Goal: Communication & Community: Connect with others

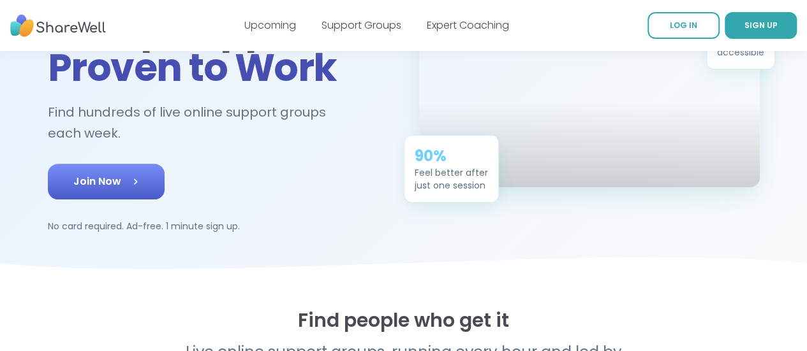
scroll to position [158, 0]
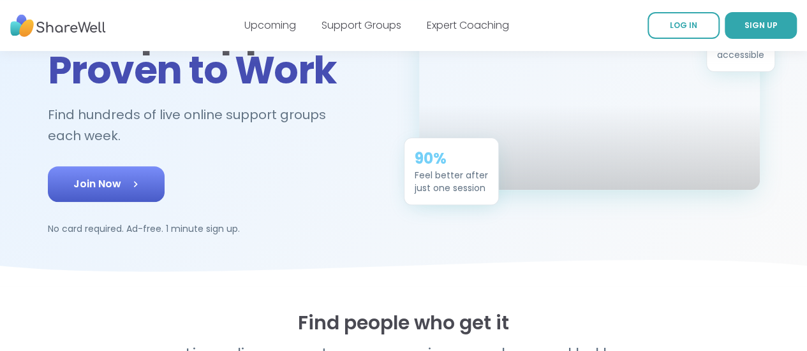
click at [73, 166] on link "Join Now" at bounding box center [106, 184] width 117 height 36
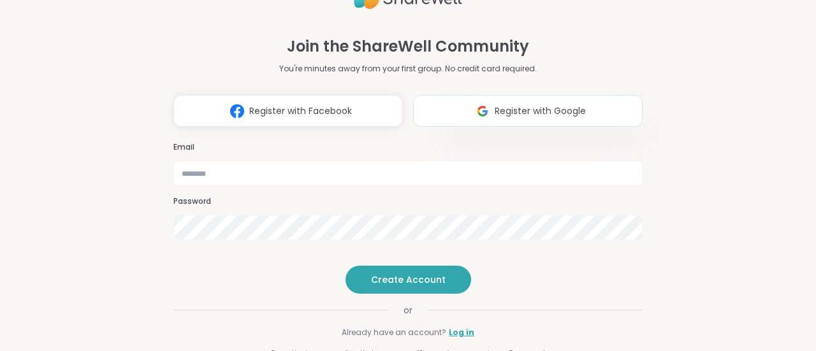
click at [486, 95] on button "Register with Google" at bounding box center [528, 111] width 230 height 32
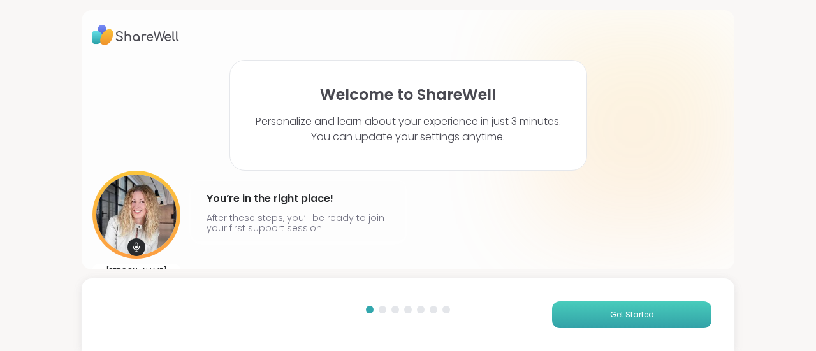
click at [578, 318] on button "Get Started" at bounding box center [631, 315] width 159 height 27
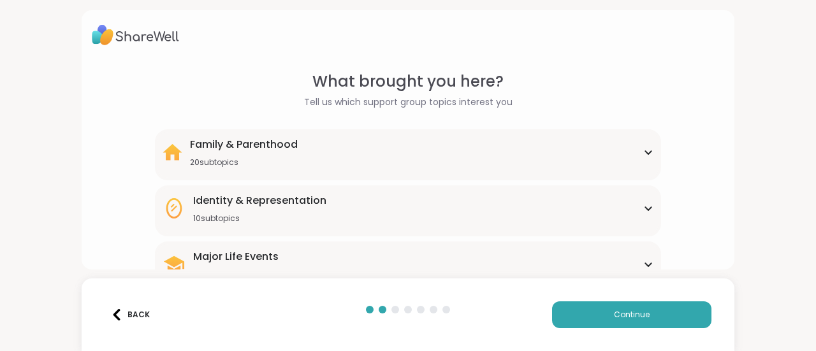
click at [453, 150] on div "Family & Parenthood 20 subtopics" at bounding box center [408, 152] width 491 height 31
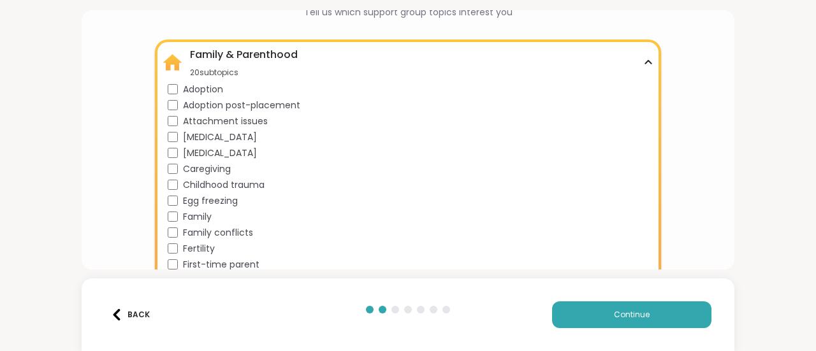
scroll to position [96, 0]
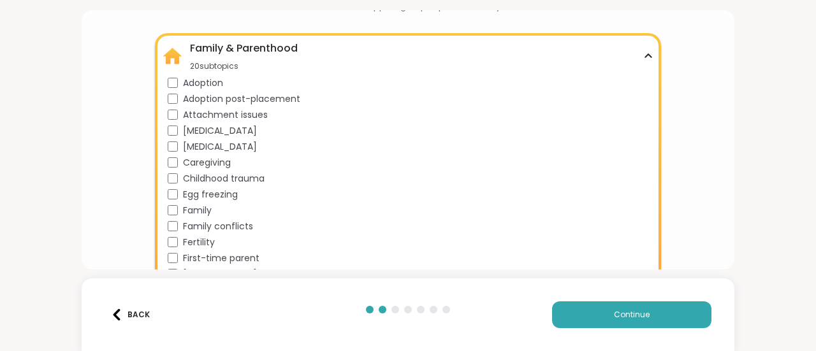
click at [176, 210] on div "Family" at bounding box center [411, 210] width 486 height 13
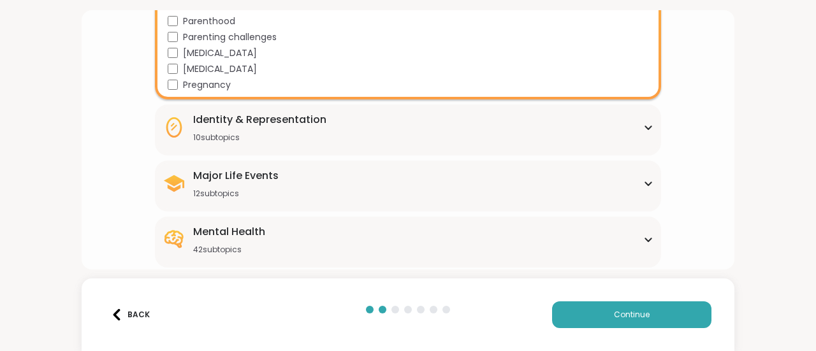
scroll to position [408, 0]
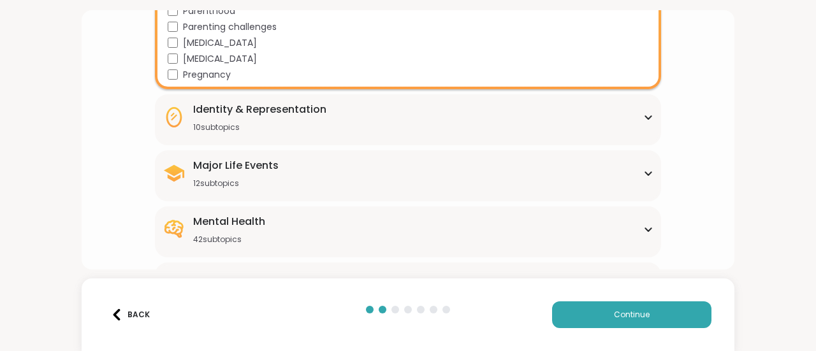
click at [258, 107] on div "Identity & Representation" at bounding box center [259, 109] width 133 height 15
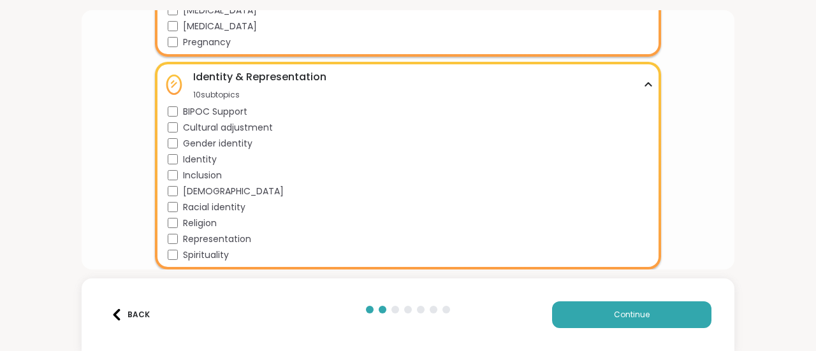
scroll to position [441, 0]
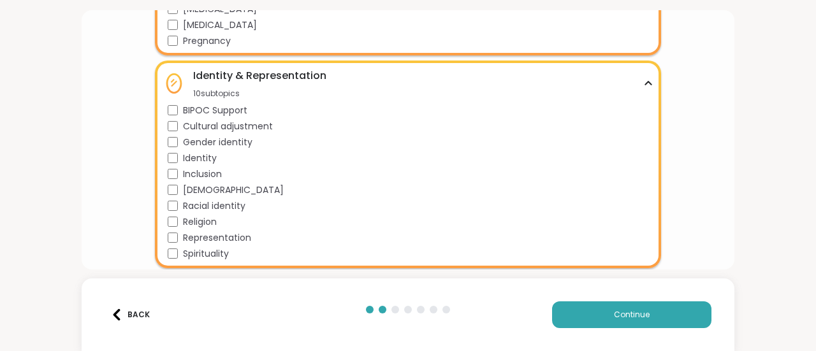
click at [181, 188] on div "LGBTQIA+" at bounding box center [411, 190] width 486 height 13
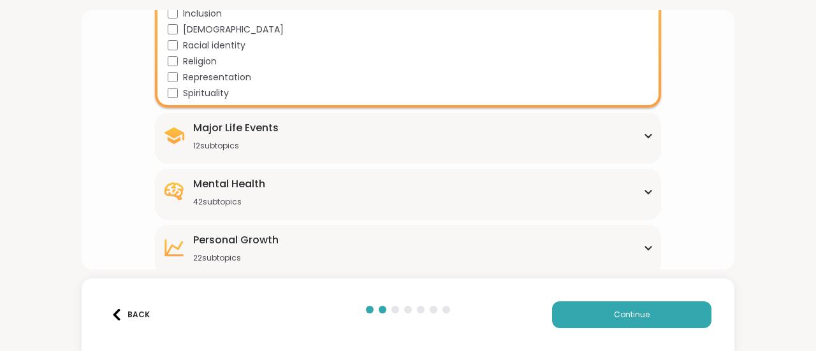
scroll to position [615, 0]
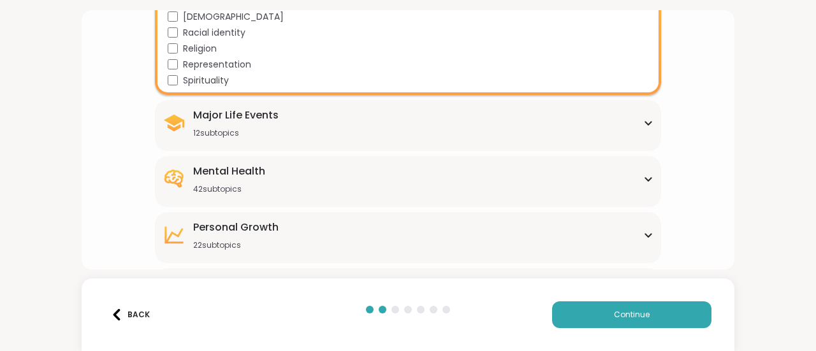
click at [214, 126] on div "Major Life Events 12 subtopics" at bounding box center [235, 123] width 85 height 31
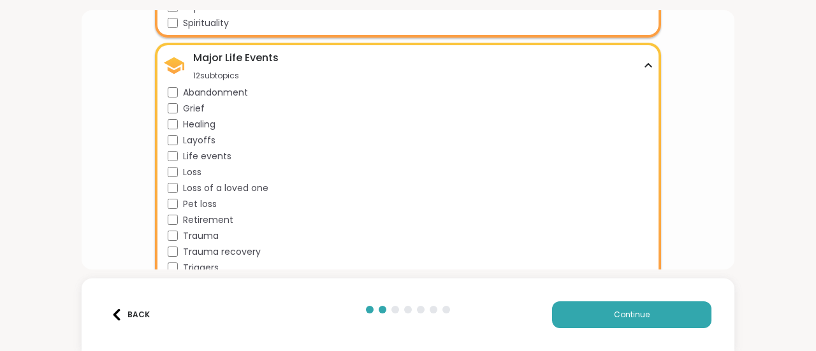
scroll to position [675, 0]
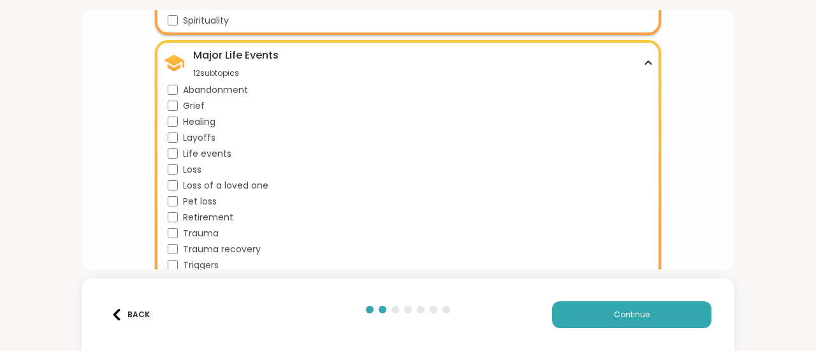
click at [181, 230] on div "Trauma" at bounding box center [411, 233] width 486 height 13
click at [179, 245] on div "Trauma recovery" at bounding box center [411, 249] width 486 height 13
click at [179, 266] on div "Triggers" at bounding box center [411, 265] width 486 height 13
click at [189, 126] on span "Healing" at bounding box center [199, 121] width 33 height 13
click at [191, 87] on span "Abandonment" at bounding box center [215, 90] width 65 height 13
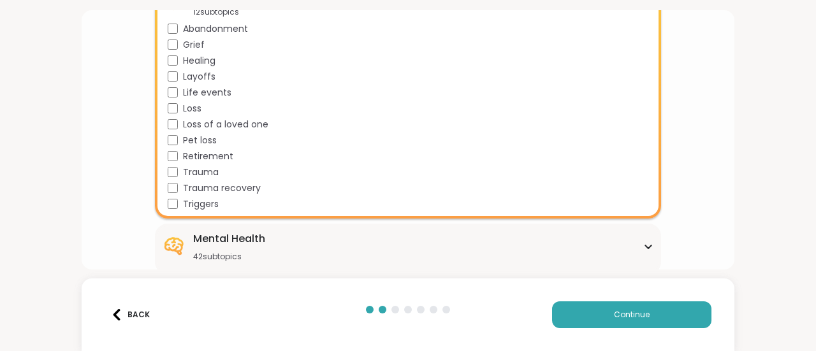
scroll to position [751, 0]
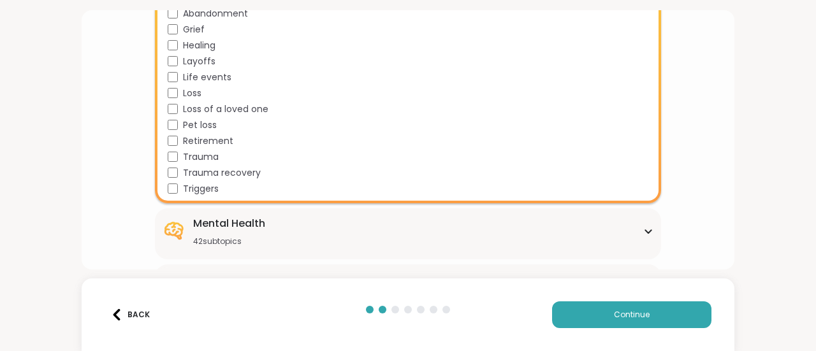
click at [206, 219] on div "Mental Health" at bounding box center [229, 223] width 72 height 15
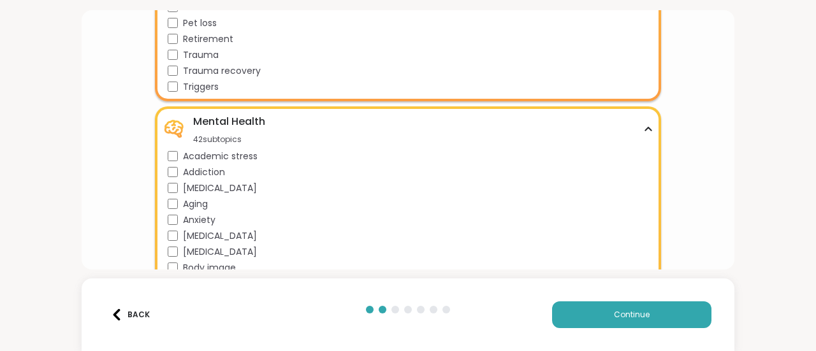
scroll to position [901, 0]
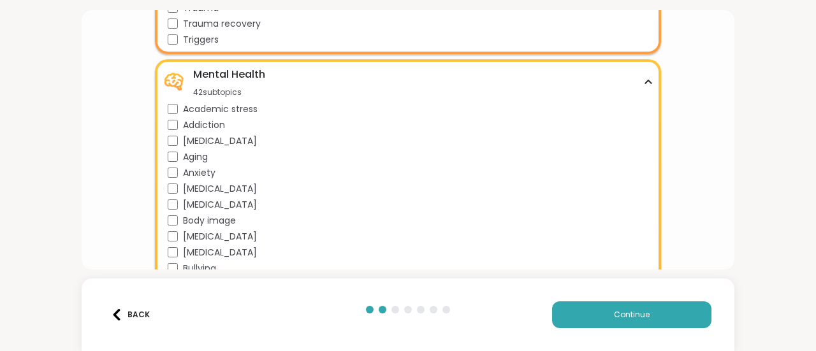
click at [199, 124] on span "Addiction" at bounding box center [204, 125] width 42 height 13
click at [198, 135] on span "ADHD" at bounding box center [220, 141] width 74 height 13
click at [195, 168] on span "Anxiety" at bounding box center [199, 172] width 33 height 13
click at [196, 185] on span "Bipolar disorder" at bounding box center [220, 188] width 74 height 13
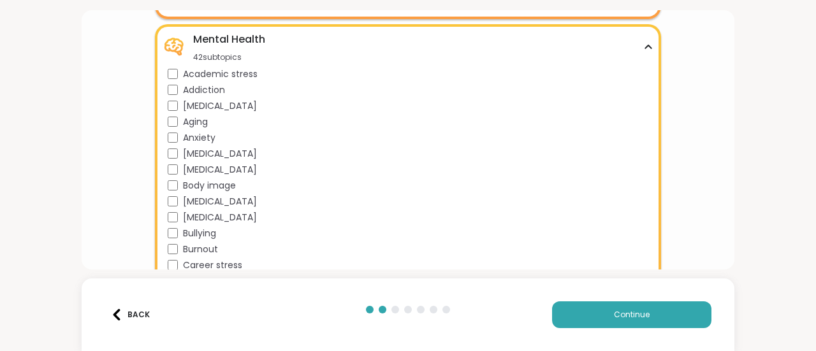
scroll to position [936, 0]
click at [194, 202] on span "Borderline personality disorder" at bounding box center [220, 201] width 74 height 13
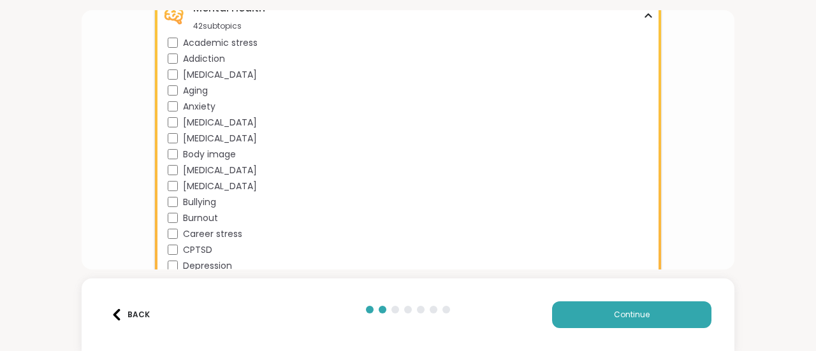
scroll to position [968, 0]
click at [193, 135] on span "Body dysmorphia" at bounding box center [220, 137] width 74 height 13
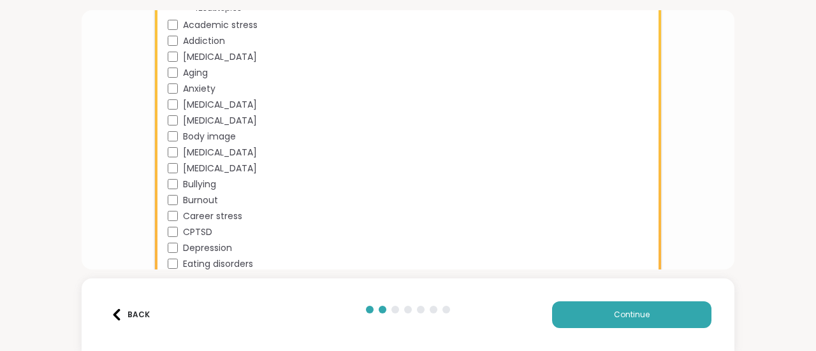
scroll to position [990, 0]
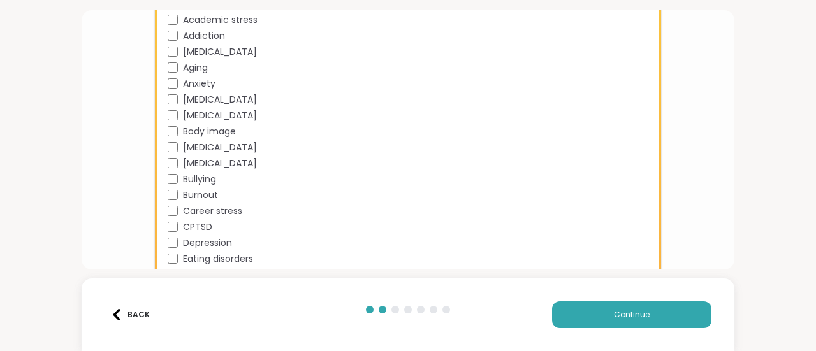
click at [193, 168] on span "Brain fog" at bounding box center [220, 163] width 74 height 13
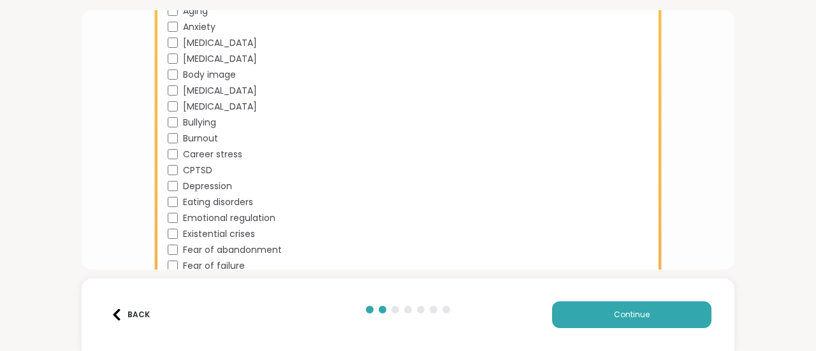
scroll to position [1047, 0]
click at [186, 179] on span "Depression" at bounding box center [207, 185] width 49 height 13
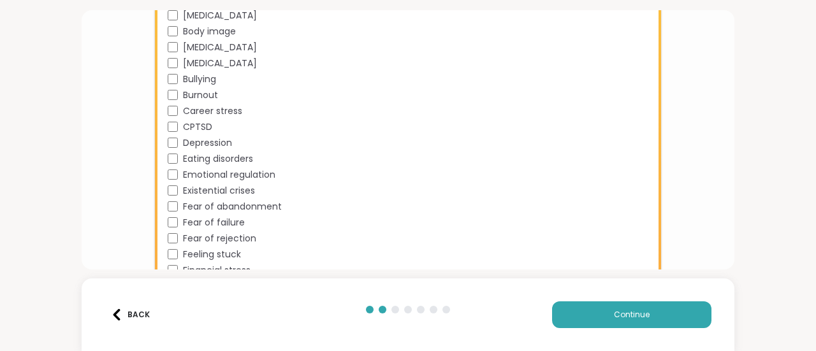
scroll to position [1098, 0]
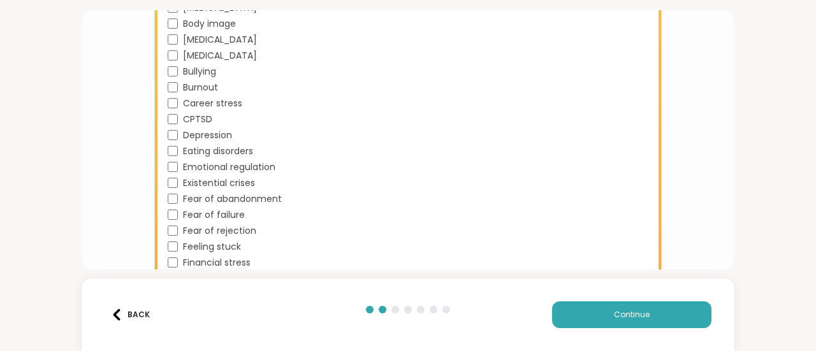
click at [187, 195] on span "Fear of abandonment" at bounding box center [232, 199] width 99 height 13
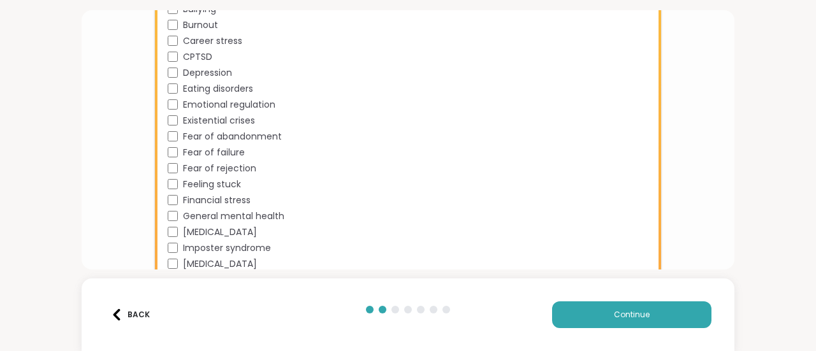
scroll to position [1162, 0]
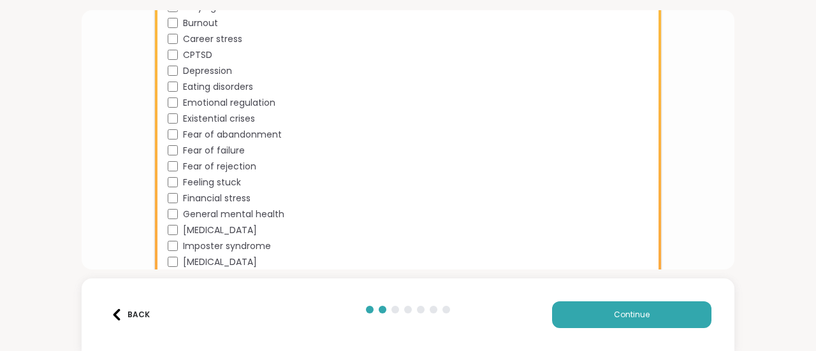
click at [187, 195] on span "Financial stress" at bounding box center [217, 198] width 68 height 13
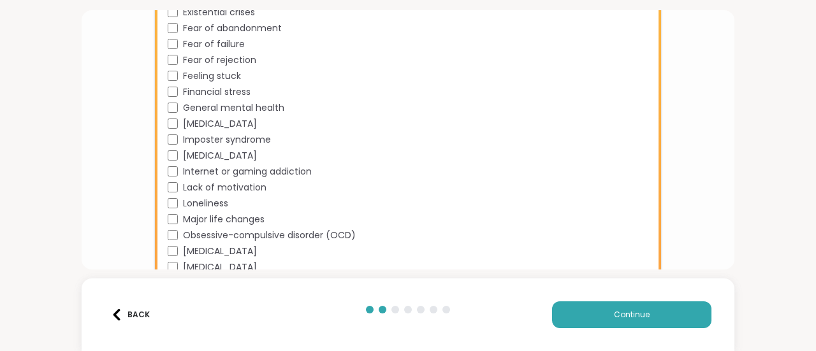
scroll to position [1274, 0]
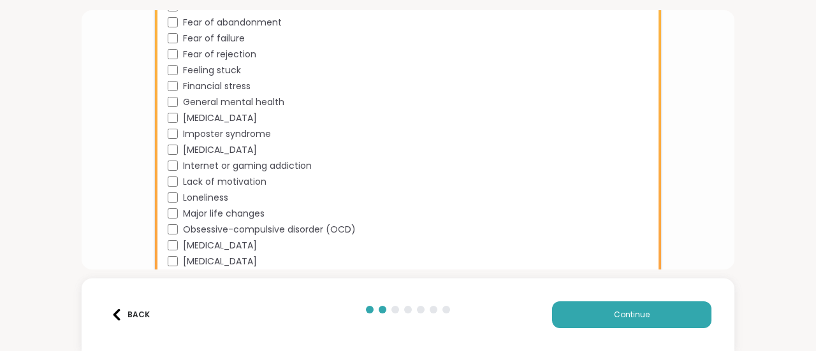
click at [186, 229] on span "Obsessive-compulsive disorder (OCD)" at bounding box center [269, 229] width 173 height 13
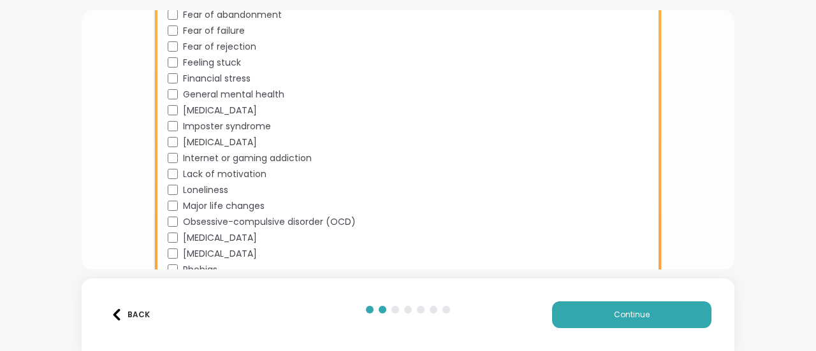
click at [185, 238] on span "Panic attacks" at bounding box center [220, 238] width 74 height 13
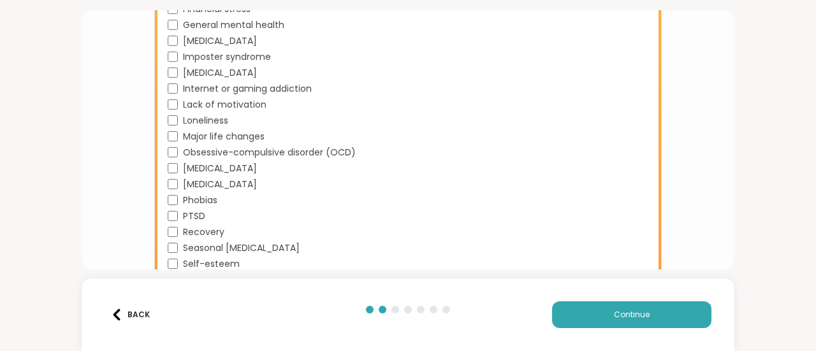
scroll to position [1352, 0]
click at [183, 220] on span "PTSD" at bounding box center [194, 215] width 22 height 13
click at [183, 225] on span "Recovery" at bounding box center [203, 231] width 41 height 13
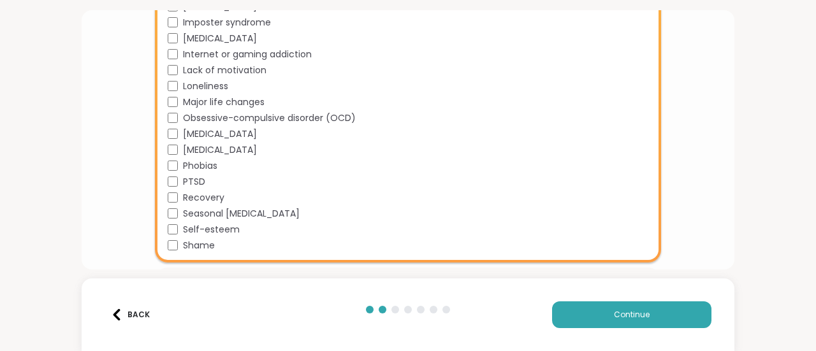
scroll to position [1387, 0]
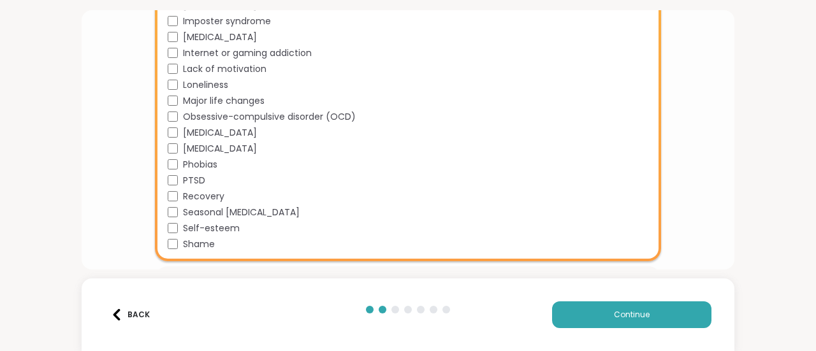
click at [183, 225] on span "Self-esteem" at bounding box center [211, 228] width 57 height 13
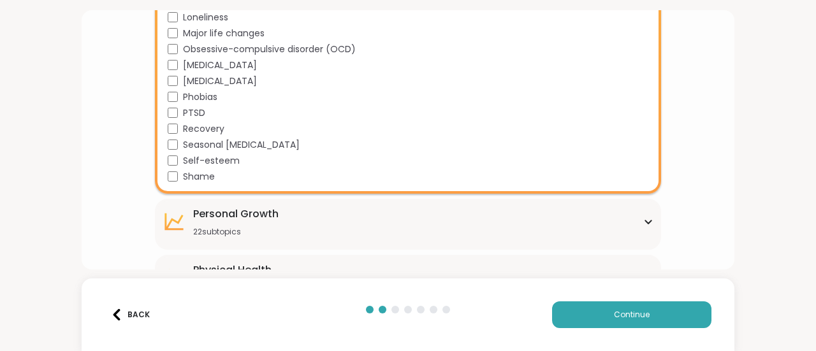
scroll to position [1458, 0]
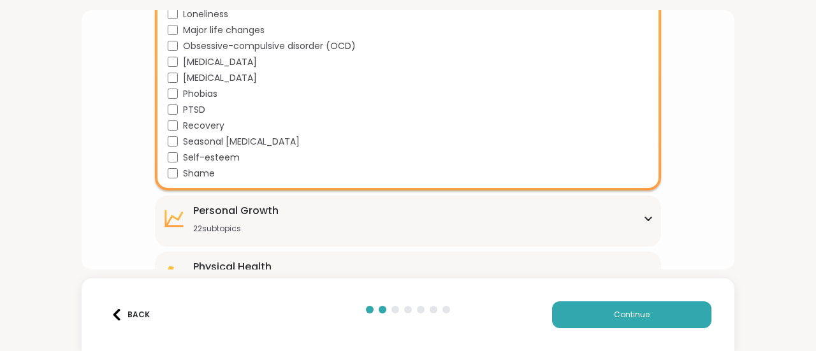
click at [254, 229] on div "22 subtopics" at bounding box center [235, 229] width 85 height 10
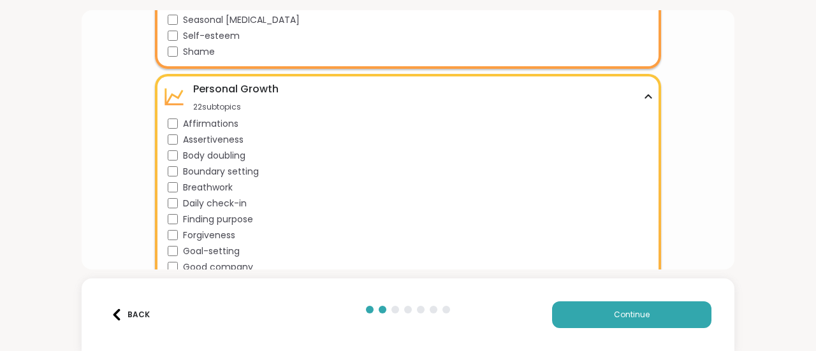
scroll to position [1581, 0]
click at [208, 173] on span "Boundary setting" at bounding box center [221, 171] width 76 height 13
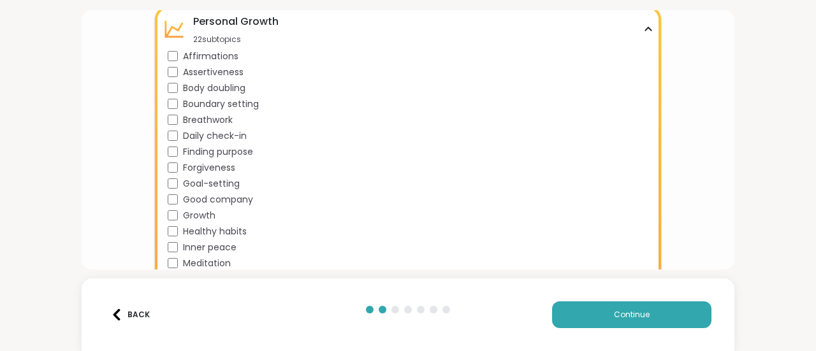
scroll to position [1648, 0]
click at [189, 221] on span "Growth" at bounding box center [199, 215] width 33 height 13
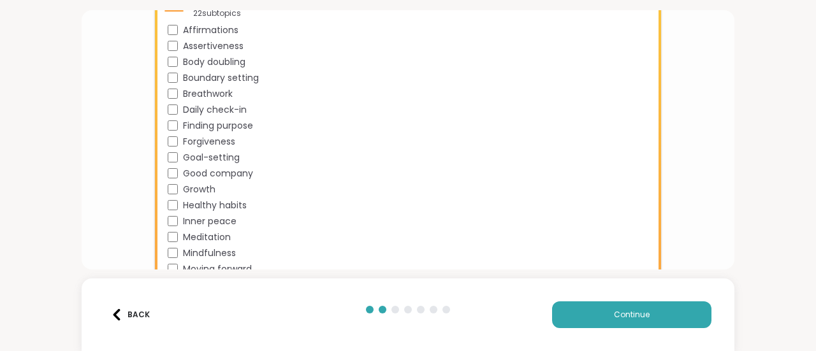
scroll to position [1676, 0]
click at [188, 232] on span "Meditation" at bounding box center [207, 235] width 48 height 13
click at [189, 233] on span "Meditation" at bounding box center [207, 235] width 48 height 13
click at [188, 245] on span "Mindfulness" at bounding box center [209, 251] width 53 height 13
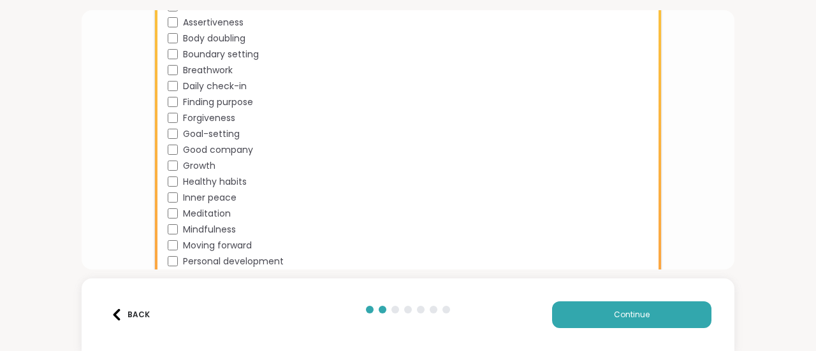
click at [188, 241] on span "Moving forward" at bounding box center [217, 245] width 69 height 13
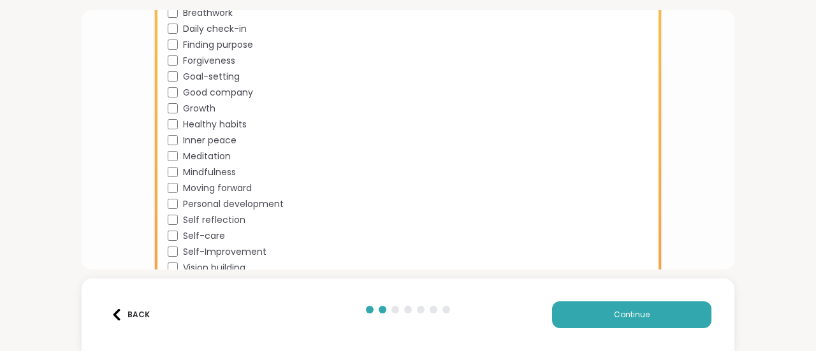
scroll to position [1761, 0]
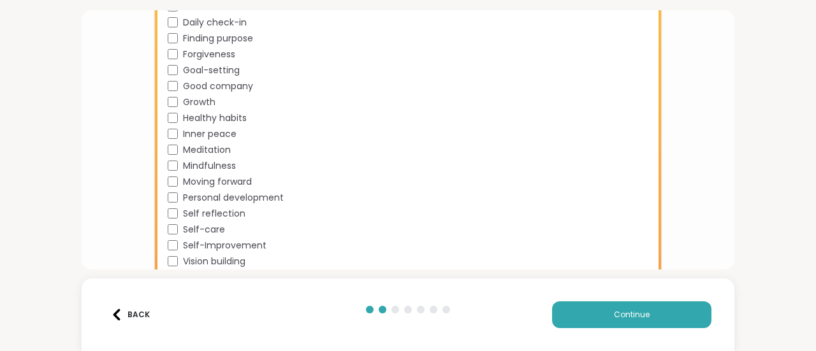
click at [189, 233] on span "Self-care" at bounding box center [204, 229] width 42 height 13
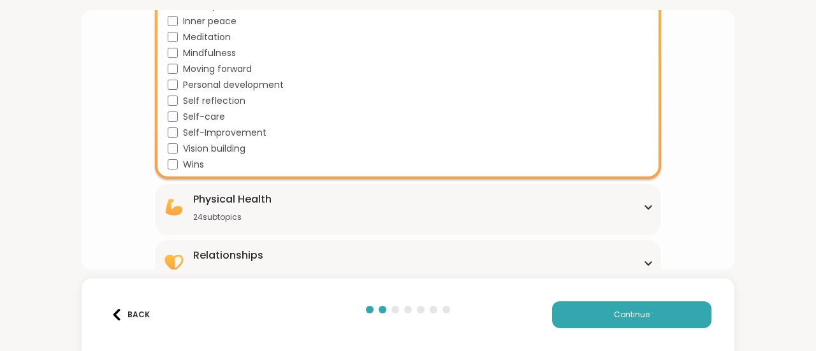
scroll to position [1895, 0]
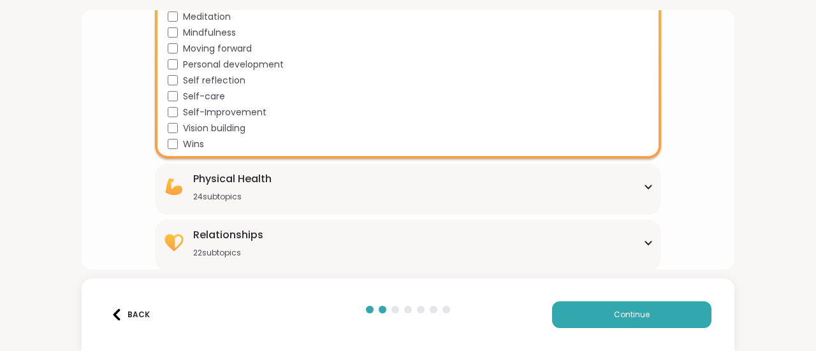
click at [236, 200] on div "24 subtopics" at bounding box center [232, 197] width 78 height 10
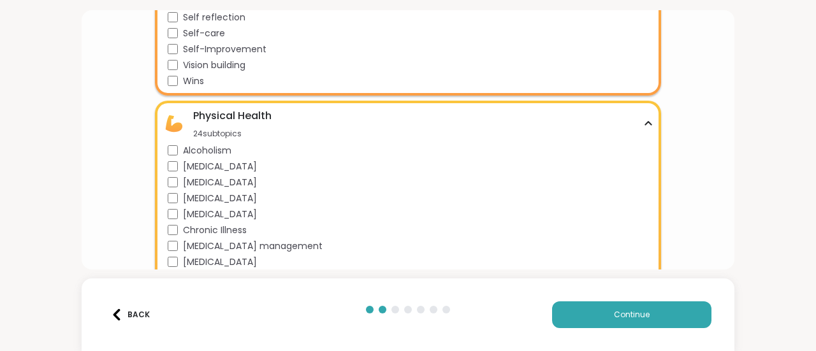
scroll to position [1958, 0]
click at [200, 198] on span "Autism" at bounding box center [220, 197] width 74 height 13
click at [193, 141] on div "Physical Health 24 subtopics Alcoholism Alzheimers Aspergers Autism Cancer Chro…" at bounding box center [408, 315] width 506 height 431
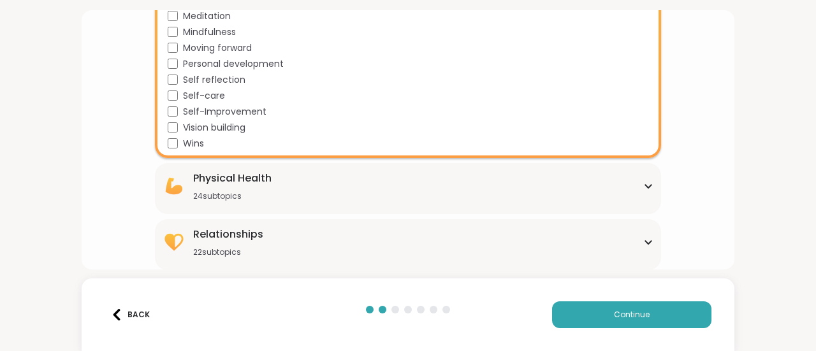
click at [198, 195] on div "24 subtopics" at bounding box center [232, 196] width 78 height 10
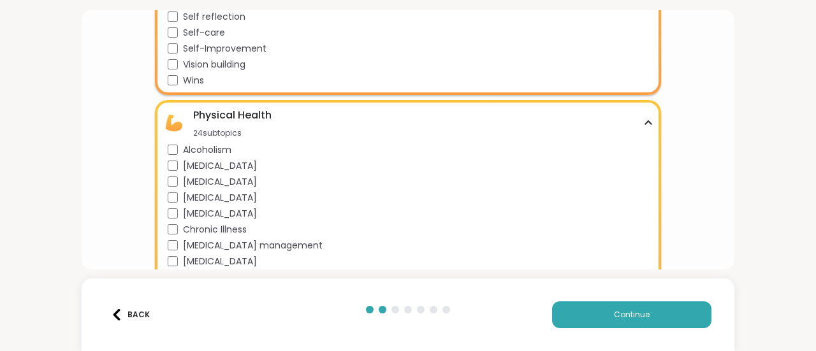
click at [198, 154] on span "Alcoholism" at bounding box center [207, 150] width 48 height 13
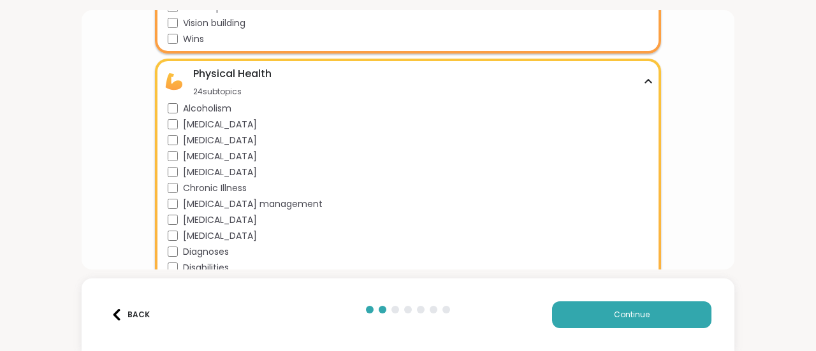
scroll to position [2009, 0]
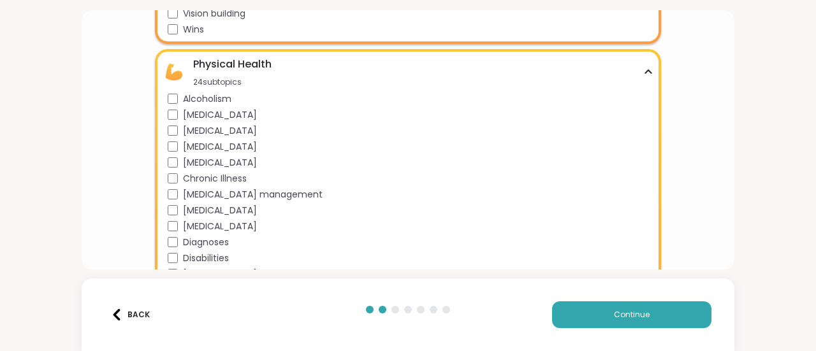
click at [196, 174] on span "Chronic Illness" at bounding box center [215, 178] width 64 height 13
click at [196, 188] on span "Chronic pain management" at bounding box center [253, 194] width 140 height 13
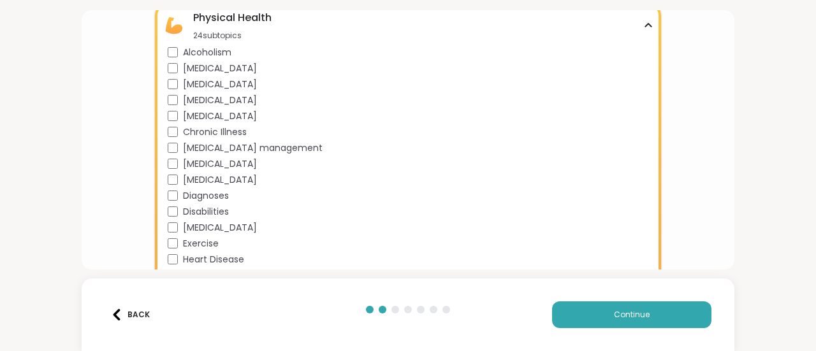
scroll to position [2064, 0]
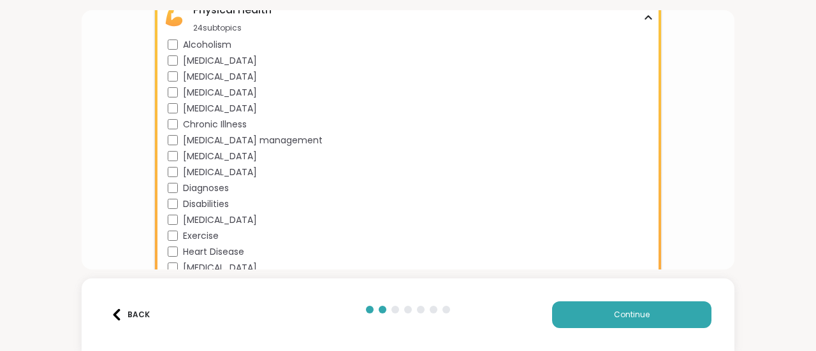
click at [196, 201] on span "Disabilities" at bounding box center [206, 204] width 46 height 13
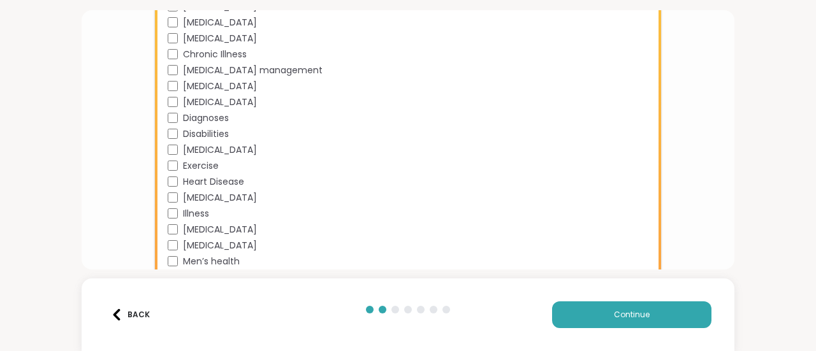
scroll to position [2137, 0]
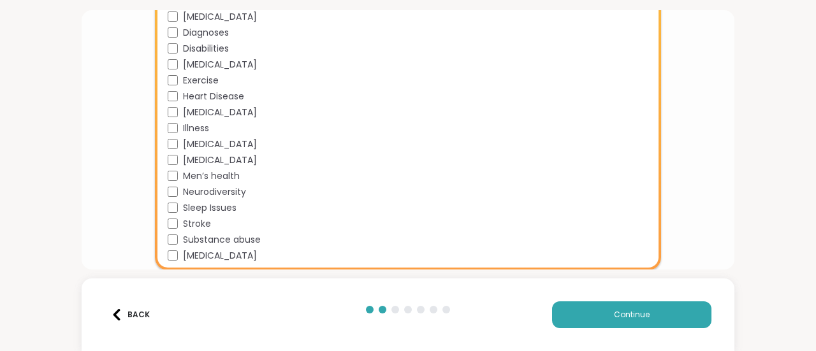
click at [190, 187] on span "Neurodiversity" at bounding box center [214, 192] width 63 height 13
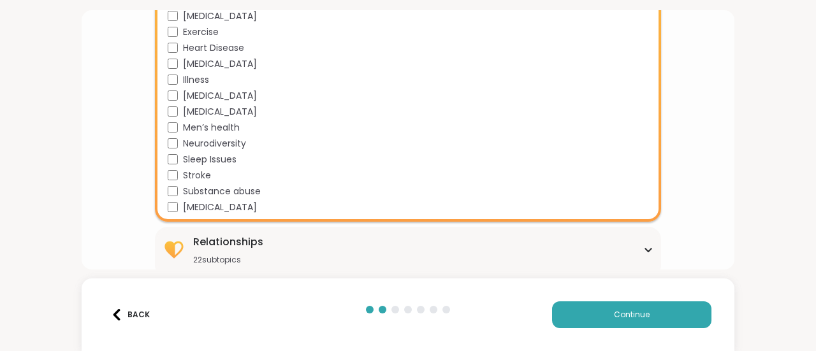
scroll to position [2275, 0]
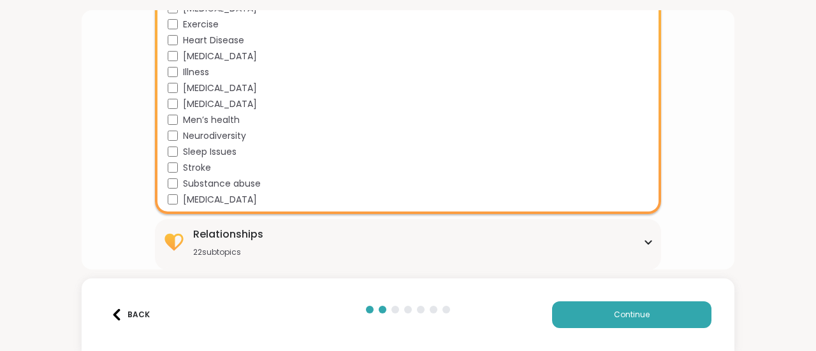
click at [190, 187] on span "Substance abuse" at bounding box center [222, 183] width 78 height 13
click at [202, 239] on div "Relationships" at bounding box center [228, 234] width 70 height 15
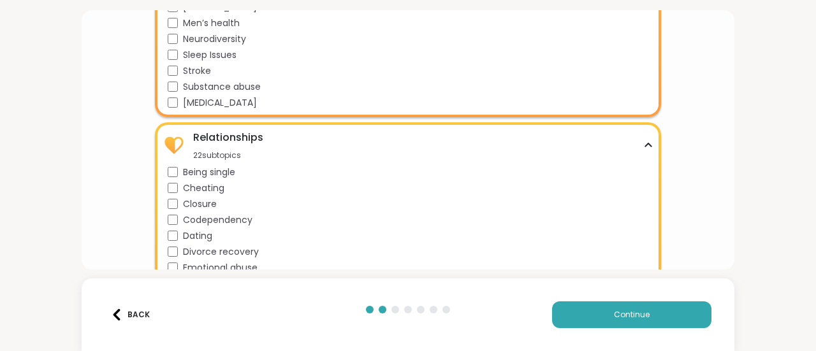
scroll to position [2398, 0]
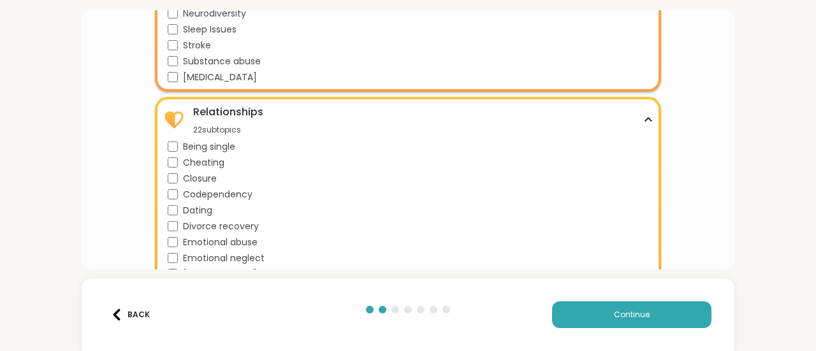
click at [203, 228] on span "Divorce recovery" at bounding box center [221, 226] width 76 height 13
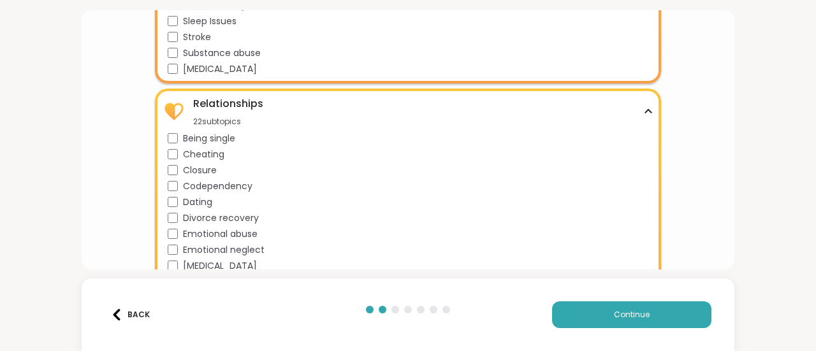
scroll to position [2407, 0]
click at [203, 214] on span "Divorce recovery" at bounding box center [221, 217] width 76 height 13
click at [202, 228] on span "Emotional abuse" at bounding box center [220, 233] width 75 height 13
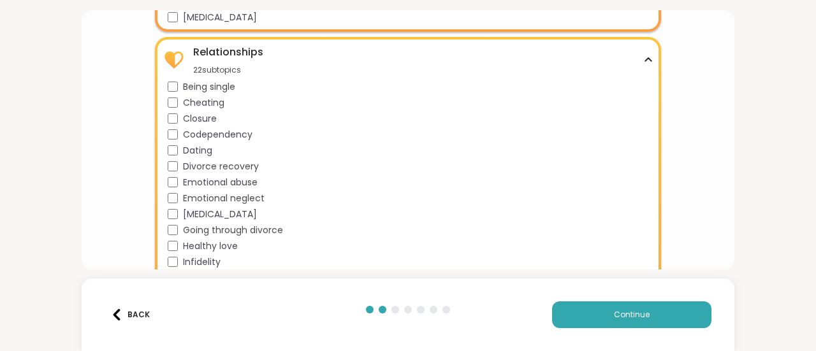
scroll to position [2458, 0]
click at [194, 178] on span "Emotional abuse" at bounding box center [220, 181] width 75 height 13
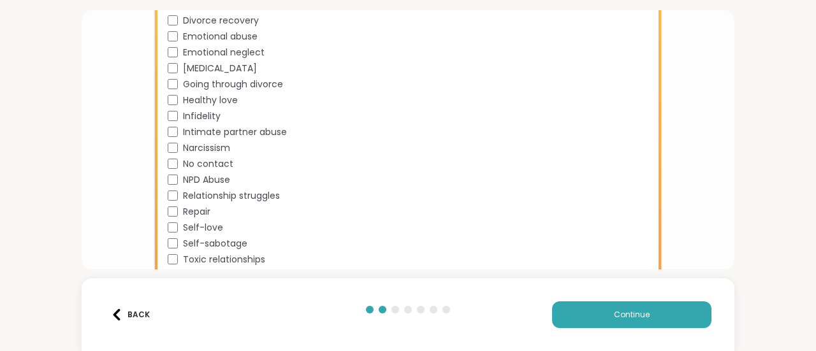
scroll to position [2624, 0]
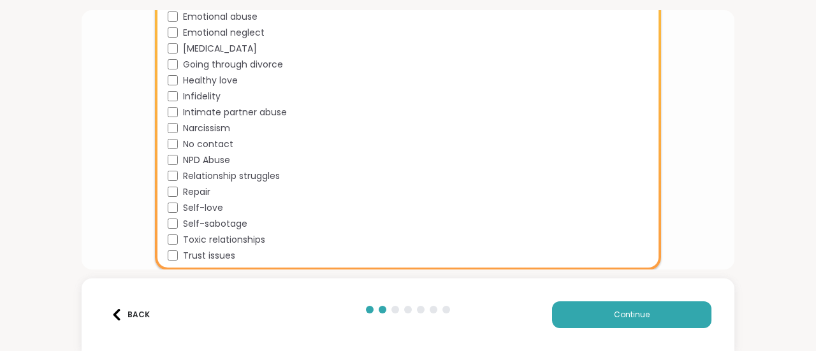
click at [194, 188] on span "Repair" at bounding box center [196, 192] width 27 height 13
click at [200, 171] on span "Relationship struggles" at bounding box center [231, 176] width 97 height 13
click at [559, 311] on button "Continue" at bounding box center [631, 315] width 159 height 27
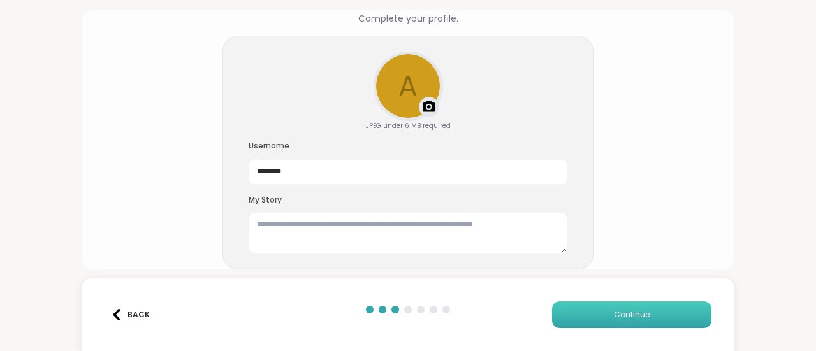
scroll to position [83, 0]
click at [429, 239] on textarea at bounding box center [408, 234] width 319 height 41
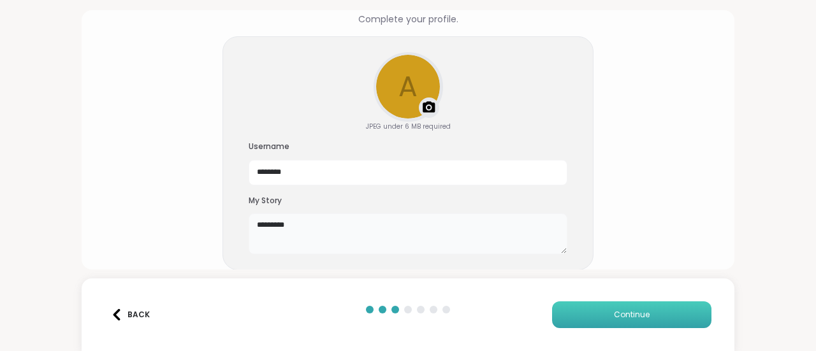
type textarea "*********"
click at [574, 313] on button "Continue" at bounding box center [631, 315] width 159 height 27
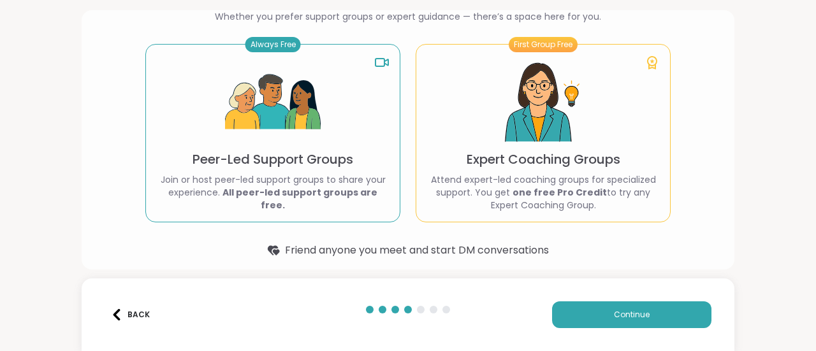
click at [259, 131] on img at bounding box center [273, 103] width 96 height 96
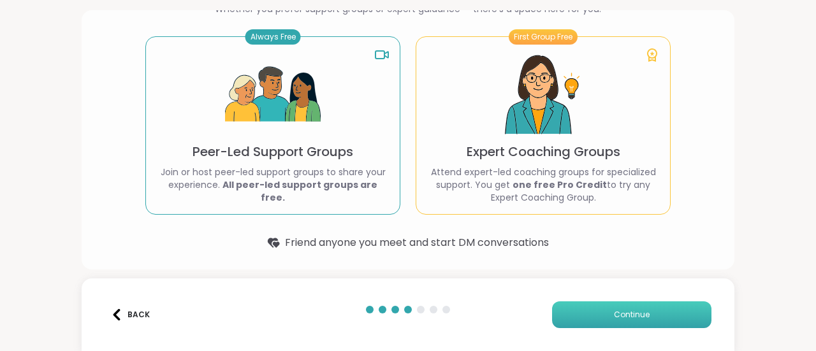
click at [580, 314] on button "Continue" at bounding box center [631, 315] width 159 height 27
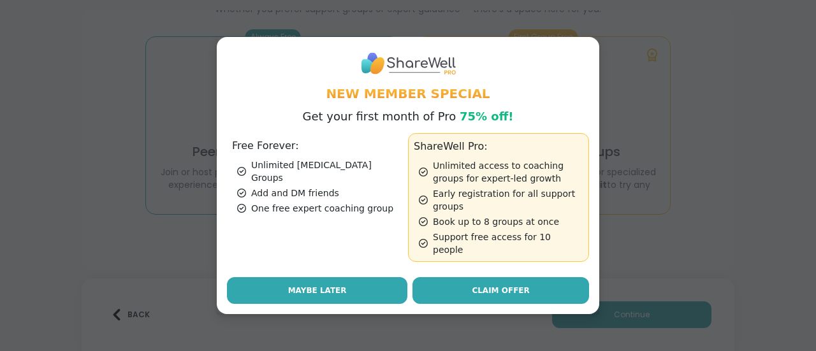
click at [312, 285] on span "Maybe Later" at bounding box center [317, 290] width 59 height 11
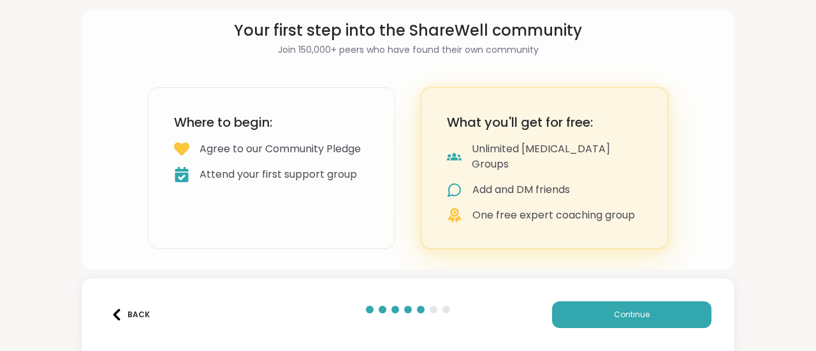
scroll to position [33, 0]
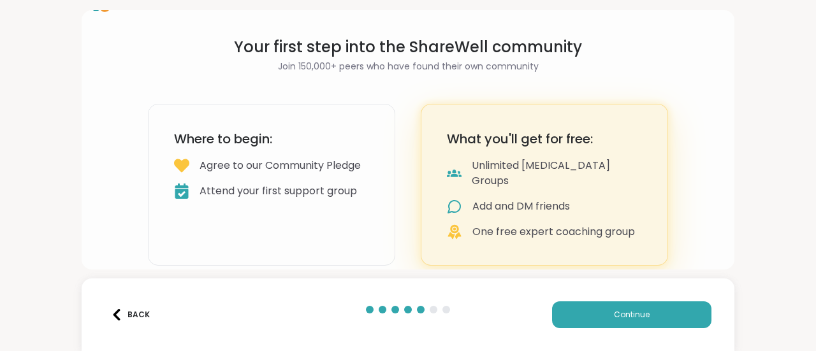
click at [302, 215] on div "Where to begin: Agree to our Community Pledge Attend your first support group" at bounding box center [271, 185] width 247 height 162
click at [600, 318] on button "Continue" at bounding box center [631, 315] width 159 height 27
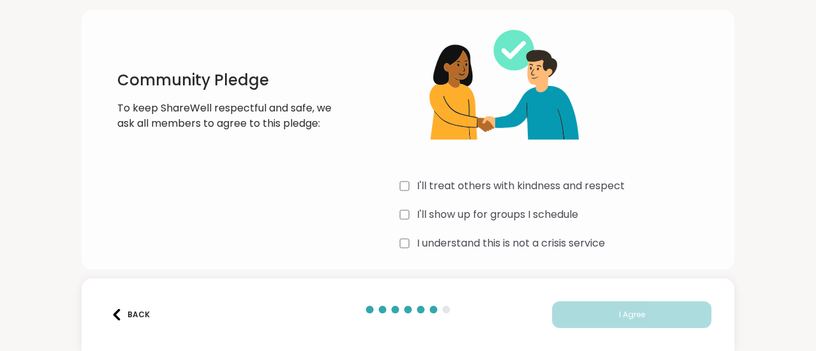
scroll to position [66, 0]
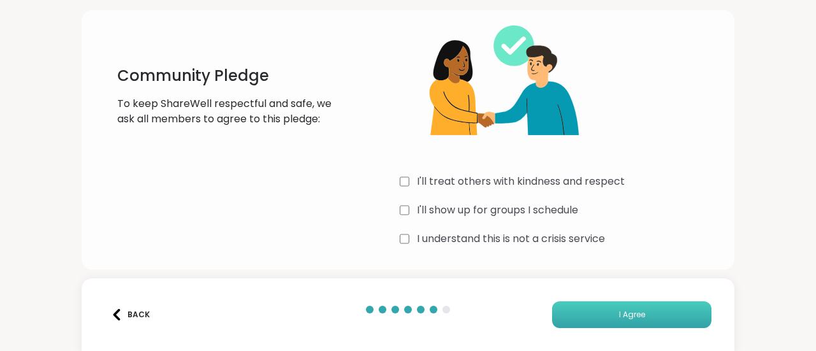
click at [580, 309] on button "I Agree" at bounding box center [631, 315] width 159 height 27
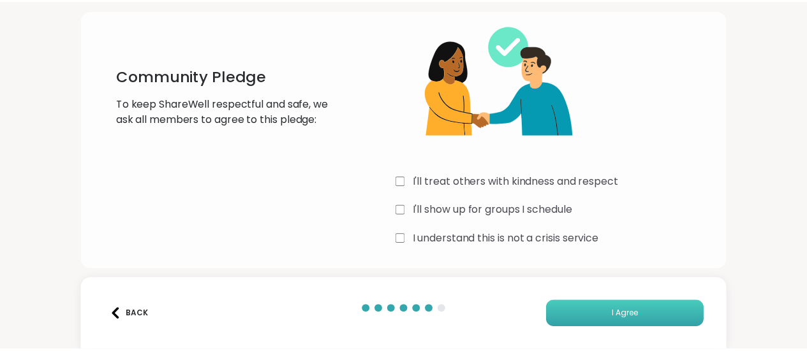
scroll to position [60, 0]
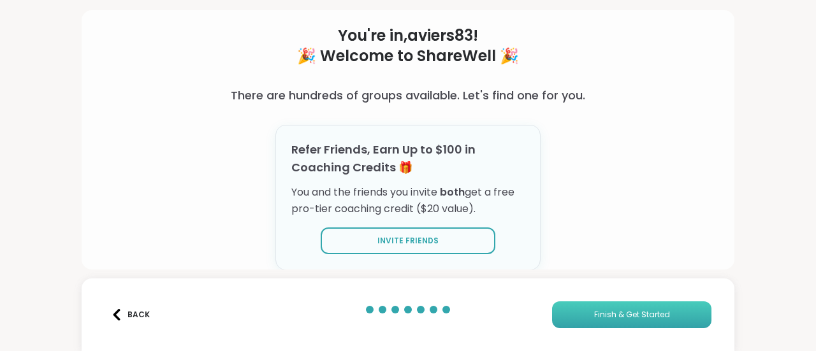
click at [579, 317] on button "Finish & Get Started" at bounding box center [631, 315] width 159 height 27
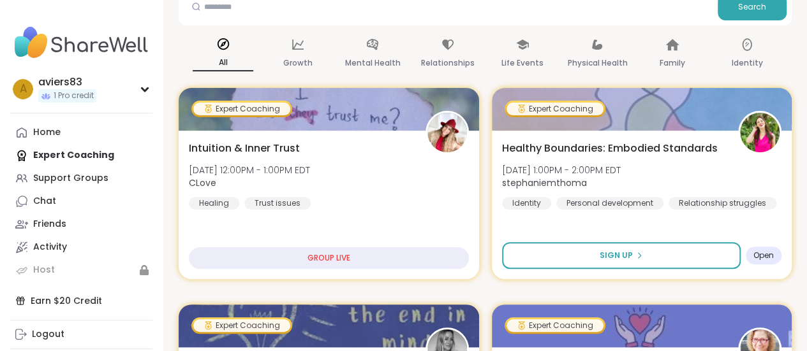
scroll to position [167, 0]
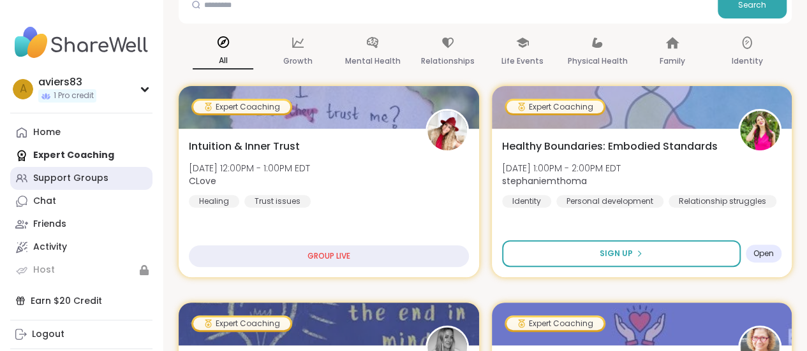
click at [82, 185] on link "Support Groups" at bounding box center [81, 178] width 142 height 23
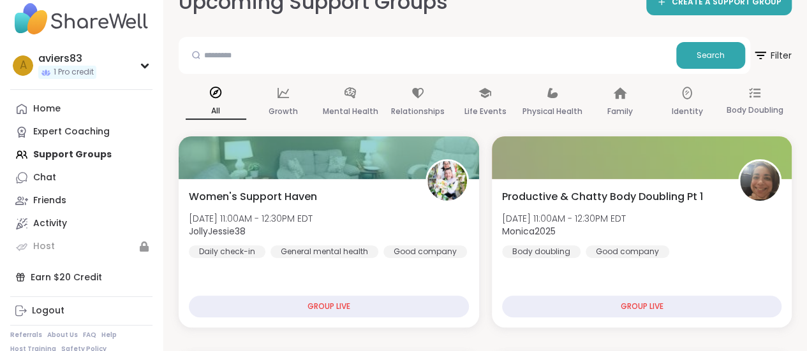
scroll to position [101, 0]
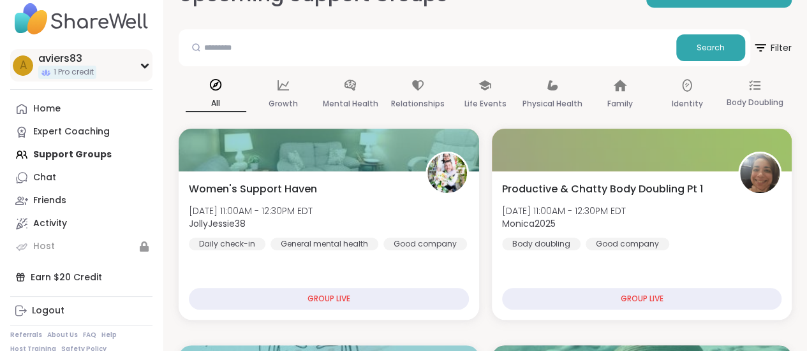
click at [145, 55] on div "a aviers83 1 Pro credit" at bounding box center [81, 65] width 142 height 33
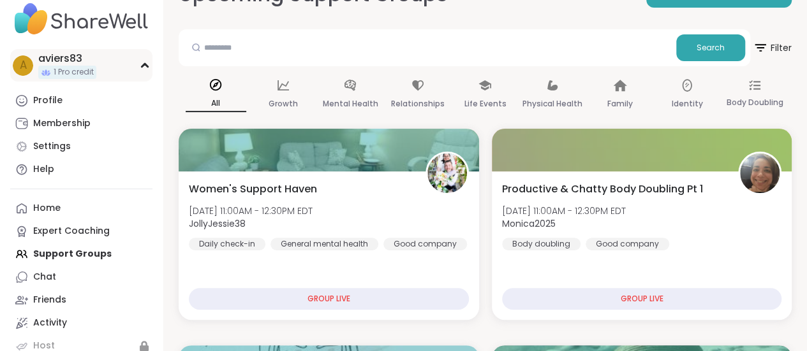
click at [145, 55] on div "a aviers83 1 Pro credit" at bounding box center [81, 65] width 142 height 33
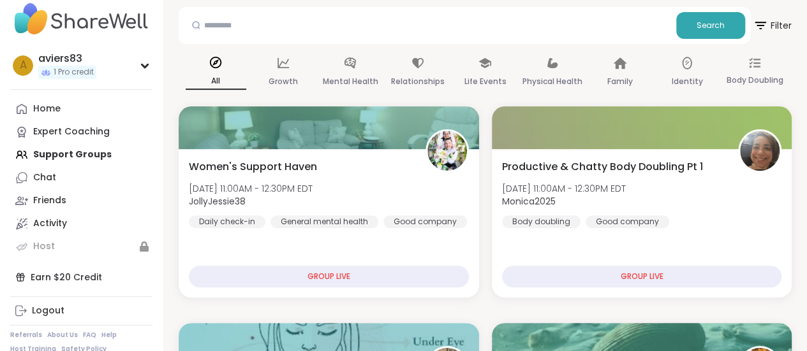
scroll to position [131, 0]
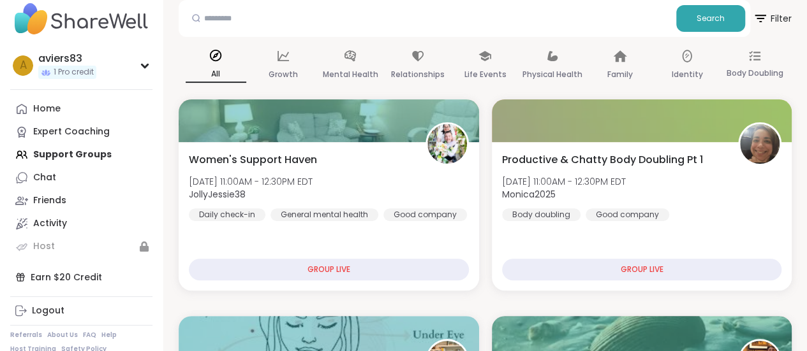
click at [654, 63] on div "All Growth Mental Health Relationships Life Events Physical Health Family Ident…" at bounding box center [485, 65] width 613 height 47
click at [680, 61] on icon at bounding box center [687, 56] width 14 height 14
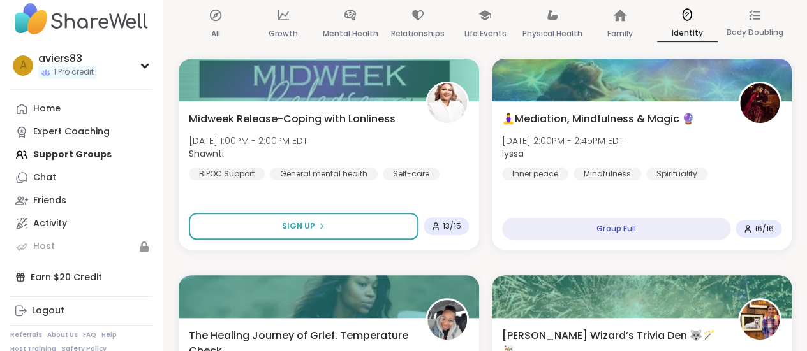
scroll to position [0, 0]
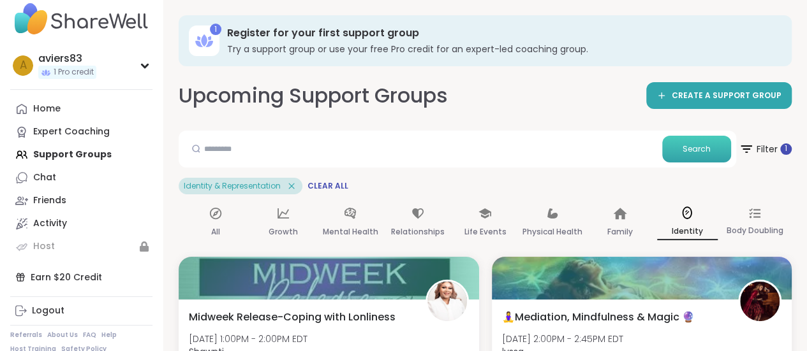
click at [690, 146] on span "Search" at bounding box center [697, 149] width 28 height 11
click at [641, 146] on input "text" at bounding box center [420, 149] width 473 height 26
type input "******"
click at [698, 145] on span "Search" at bounding box center [697, 149] width 28 height 11
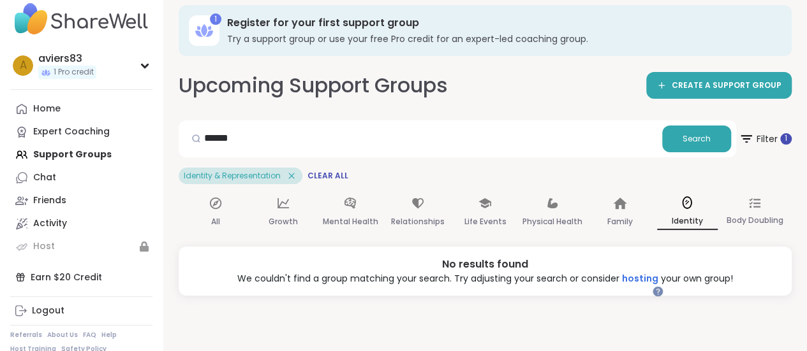
scroll to position [11, 0]
